Goal: Task Accomplishment & Management: Manage account settings

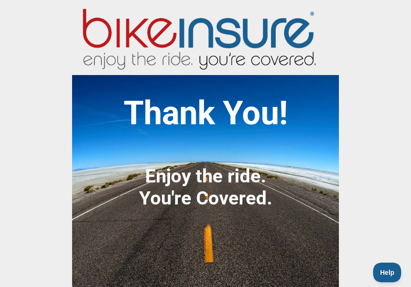
click at [152, 30] on img at bounding box center [199, 37] width 234 height 92
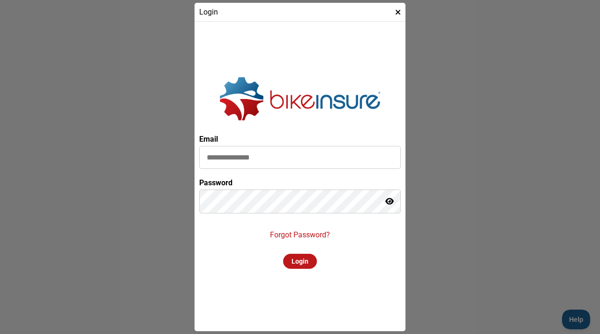
click at [245, 153] on input at bounding box center [299, 157] width 201 height 23
click at [247, 156] on input at bounding box center [299, 157] width 201 height 23
type input "*"
type input "**********"
click at [293, 262] on div "Login" at bounding box center [300, 260] width 34 height 15
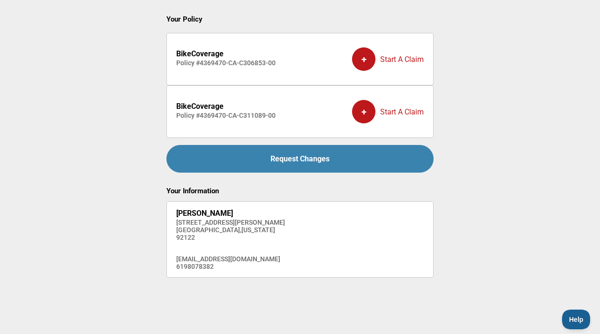
click at [287, 161] on div "Request Changes" at bounding box center [299, 159] width 267 height 28
